Goal: Task Accomplishment & Management: Use online tool/utility

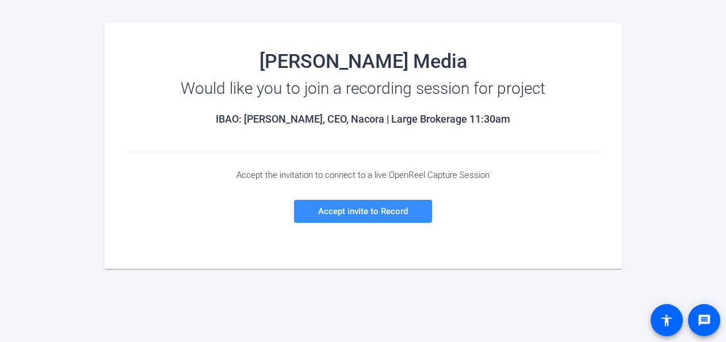
scroll to position [115, 0]
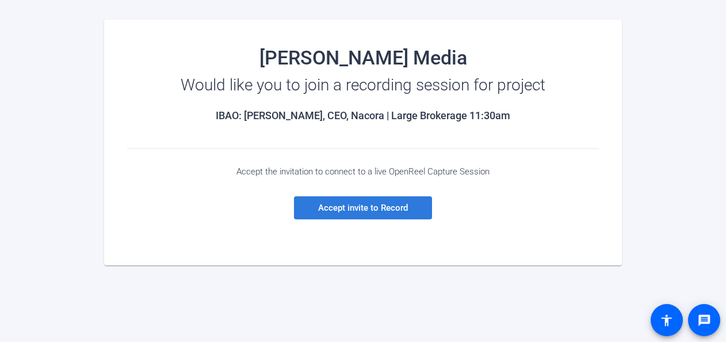
click at [342, 207] on span "Accept invite to Record" at bounding box center [363, 207] width 90 height 10
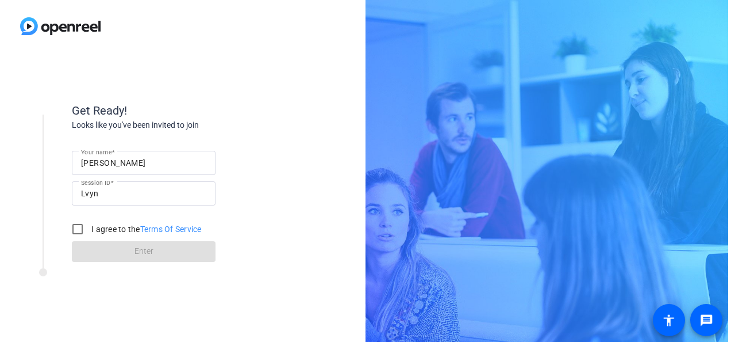
scroll to position [0, 0]
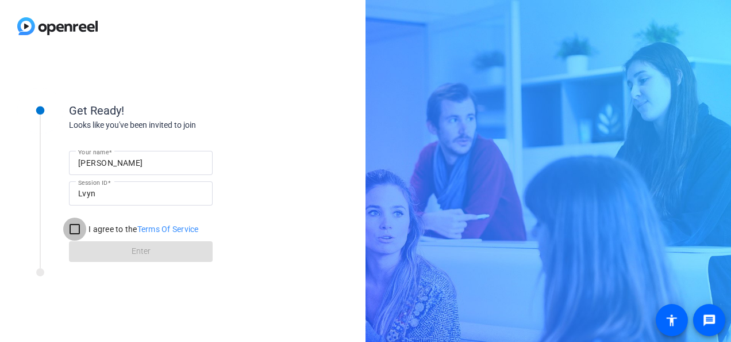
click at [79, 227] on input "I agree to the Terms Of Service" at bounding box center [74, 228] width 23 height 23
checkbox input "true"
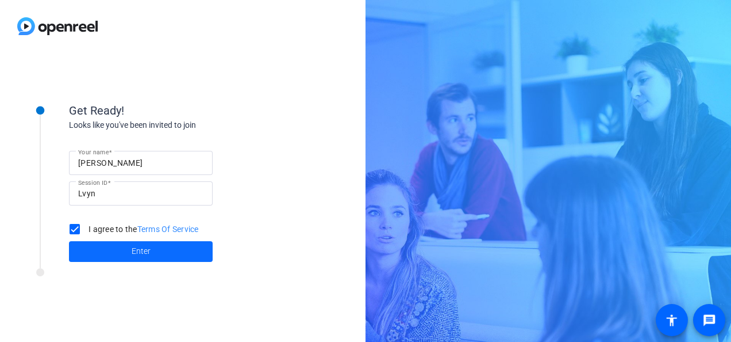
click at [168, 257] on span at bounding box center [141, 251] width 144 height 28
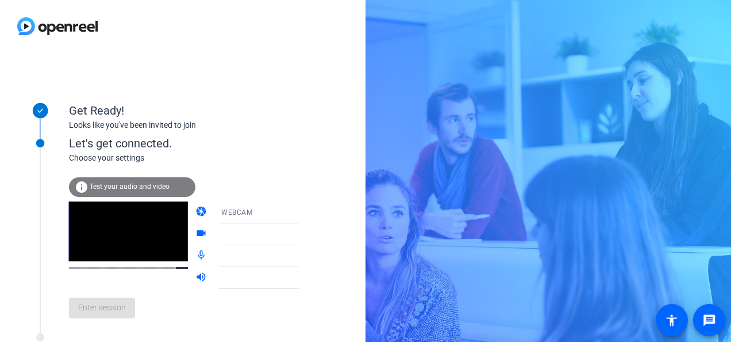
click at [101, 185] on span "Test your audio and video" at bounding box center [130, 186] width 80 height 8
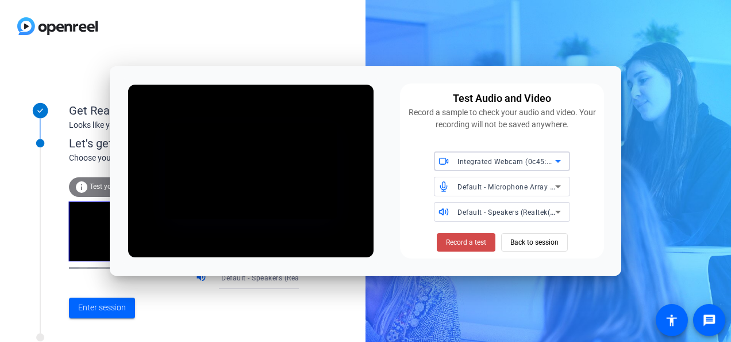
click at [461, 239] on span "Record a test" at bounding box center [466, 242] width 40 height 10
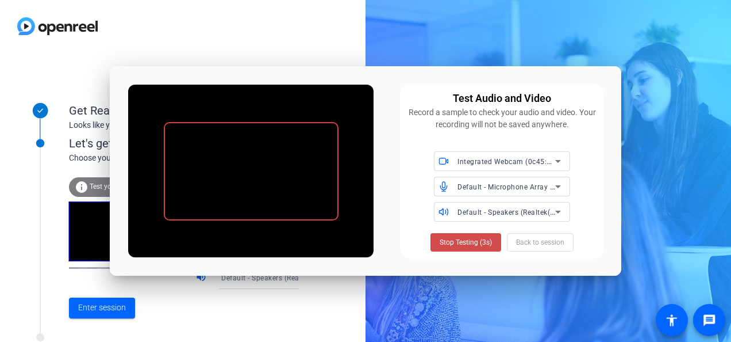
click at [460, 242] on span "Stop Testing (3s)" at bounding box center [466, 242] width 52 height 10
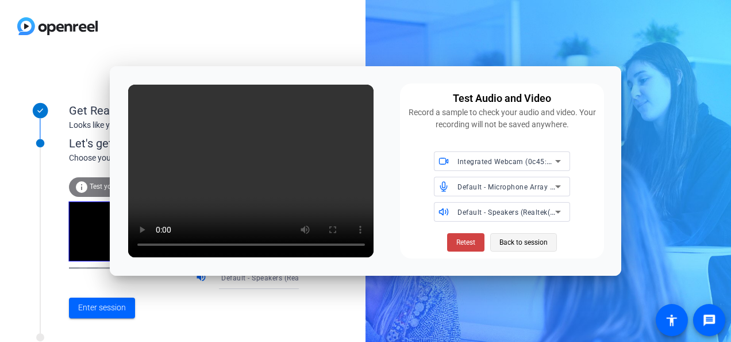
click at [526, 239] on span "Back to session" at bounding box center [524, 242] width 48 height 22
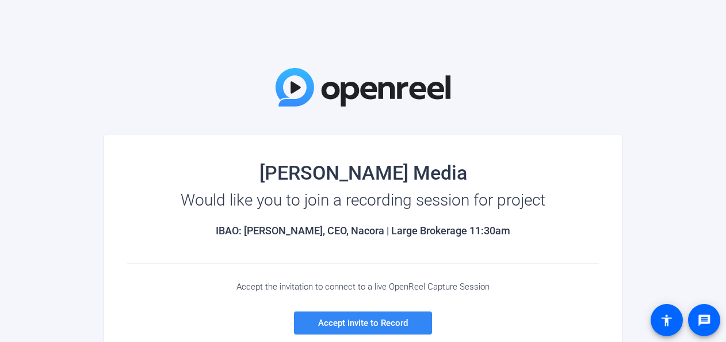
click at [391, 321] on span "Accept invite to Record" at bounding box center [363, 322] width 90 height 10
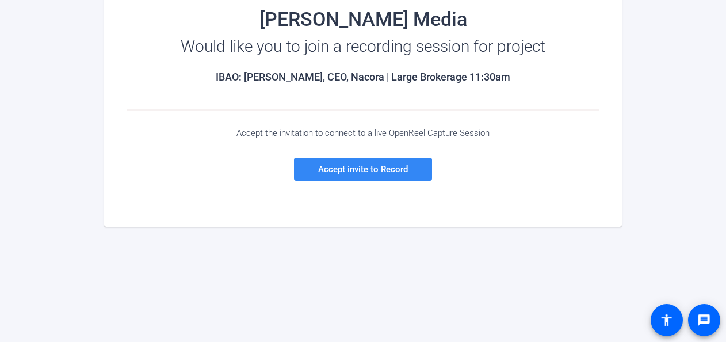
click at [377, 174] on span at bounding box center [363, 169] width 138 height 28
